Goal: Information Seeking & Learning: Check status

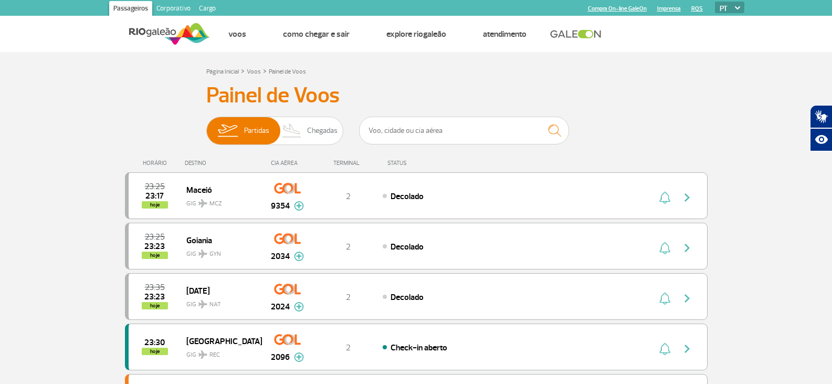
scroll to position [1029, 0]
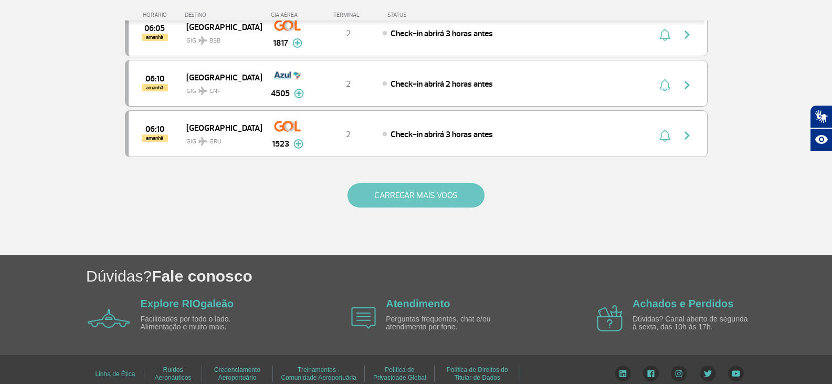
click at [441, 205] on button "CARREGAR MAIS VOOS" at bounding box center [416, 195] width 137 height 24
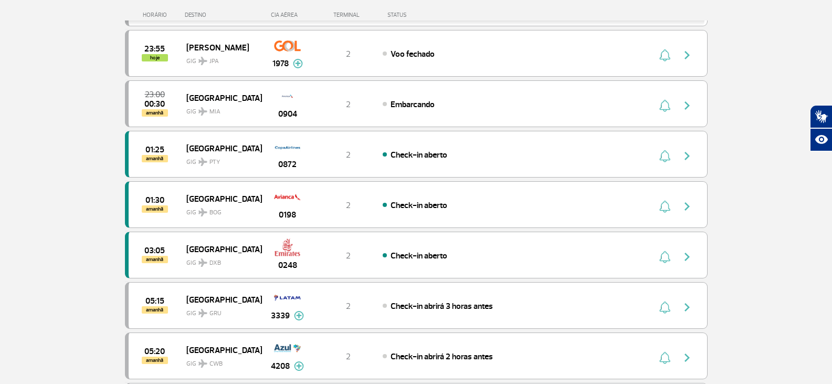
scroll to position [347, 0]
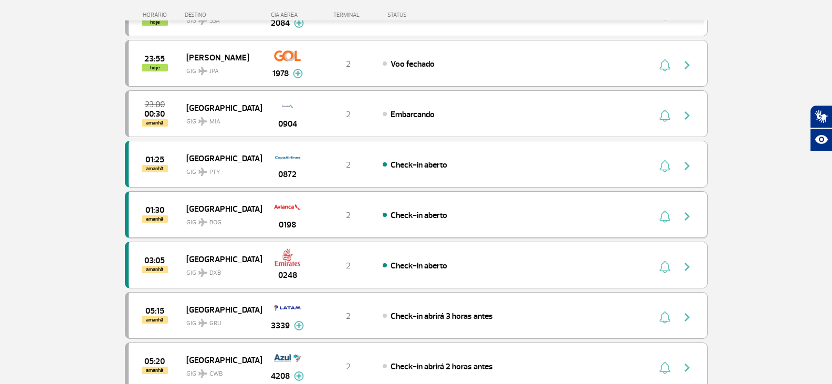
scroll to position [504, 0]
